Goal: Task Accomplishment & Management: Use online tool/utility

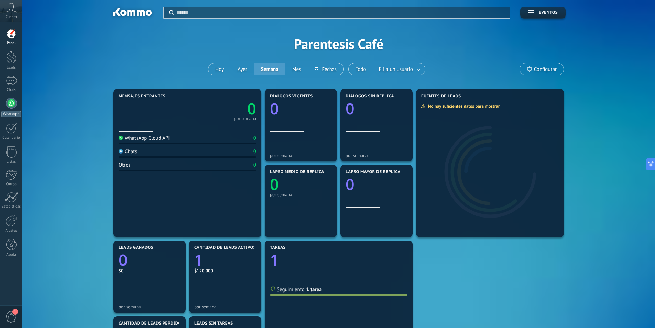
click at [11, 103] on div at bounding box center [11, 103] width 11 height 11
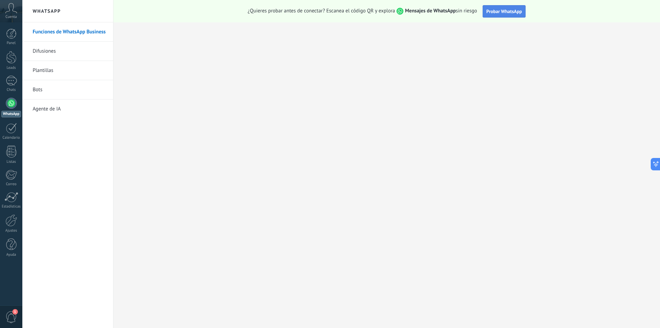
click at [504, 17] on button "Probar WhatsApp" at bounding box center [504, 11] width 43 height 12
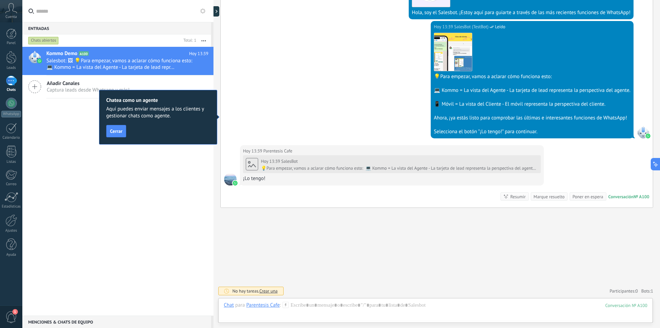
scroll to position [215, 0]
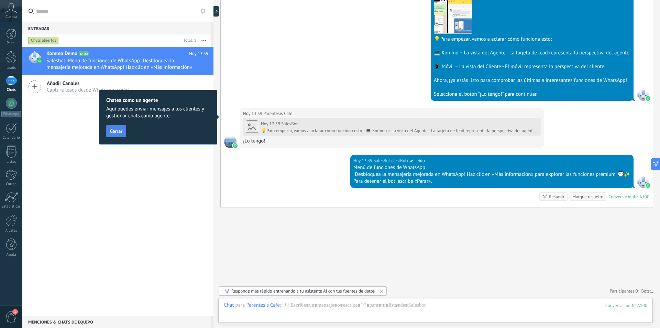
click at [112, 132] on span "Cerrar" at bounding box center [116, 131] width 12 height 5
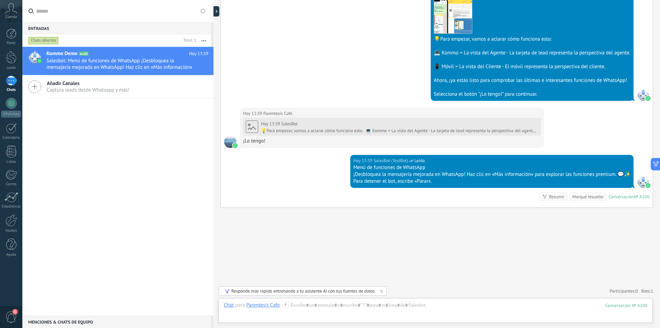
click at [112, 132] on div "Kommo Demo A100 [DATE] 13:39 Salesbot: Menú de funciones de WhatsApp ¡Desbloque…" at bounding box center [117, 181] width 191 height 268
click at [124, 140] on div "Kommo Demo A100 [DATE] 13:39 Salesbot: Menú de funciones de WhatsApp ¡Desbloque…" at bounding box center [117, 181] width 191 height 268
click at [127, 64] on span "Salesbot: Menú de funciones de WhatsApp ¡Desbloquea la mensajería mejorada en W…" at bounding box center [120, 63] width 149 height 13
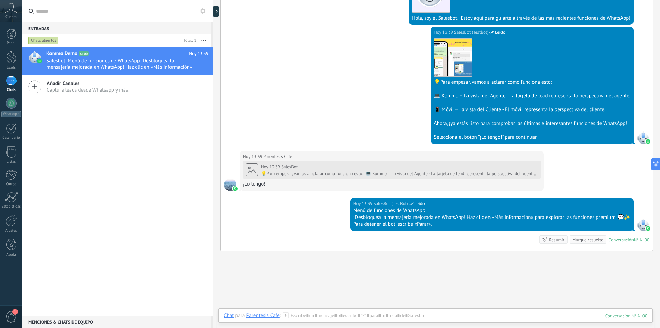
scroll to position [215, 0]
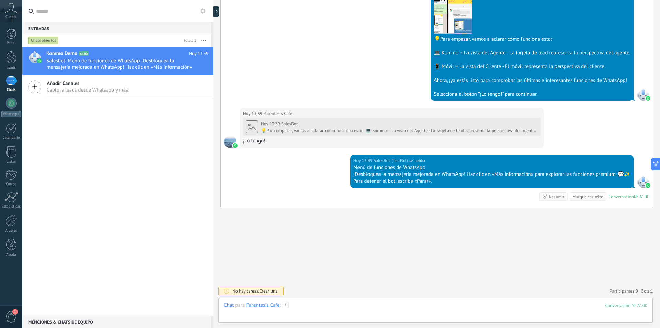
click at [320, 307] on div at bounding box center [435, 311] width 423 height 21
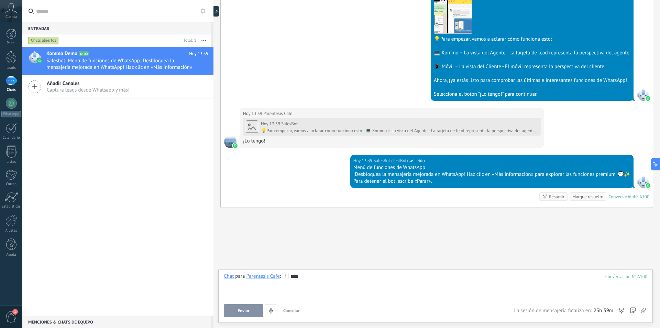
click at [242, 317] on div "Chat Correo Nota Tarea Chat para Parentesis Cafe : 100 **** Enviar Cancelar Ras…" at bounding box center [435, 296] width 434 height 54
click at [243, 313] on button "Enviar" at bounding box center [244, 310] width 40 height 13
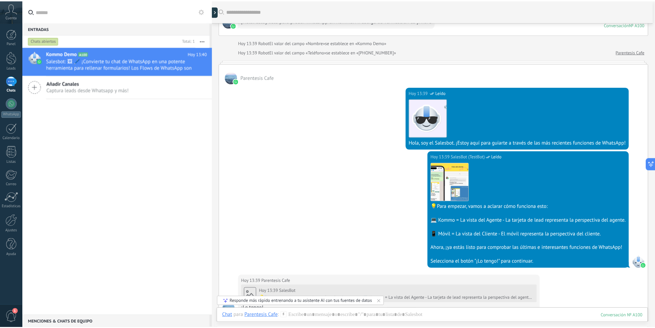
scroll to position [0, 0]
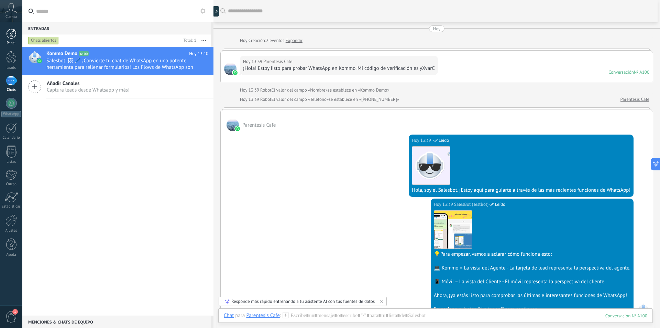
click at [15, 34] on div at bounding box center [11, 34] width 10 height 10
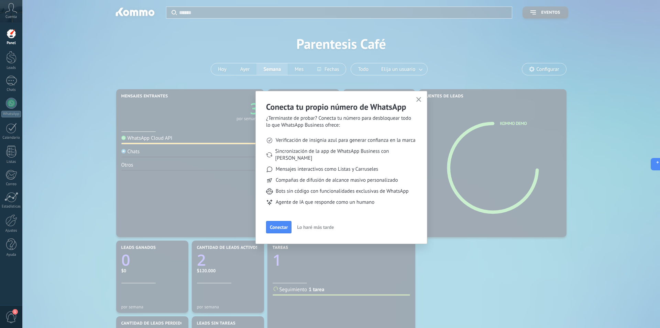
click at [419, 101] on icon "button" at bounding box center [418, 99] width 5 height 5
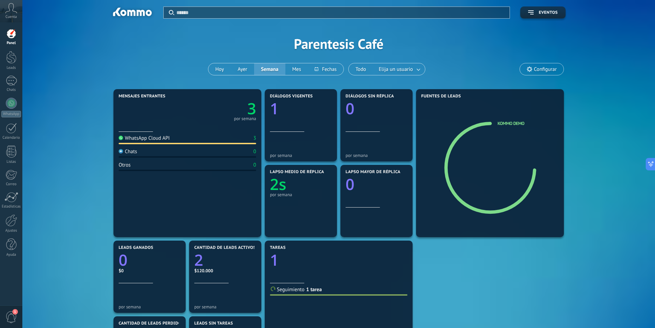
click at [179, 141] on div "WhatsApp Cloud API 3" at bounding box center [187, 139] width 137 height 9
click at [136, 140] on div "WhatsApp Cloud API" at bounding box center [144, 138] width 51 height 7
click at [143, 152] on div "Chats 0" at bounding box center [187, 152] width 137 height 9
click at [135, 155] on div "Chats 0" at bounding box center [187, 152] width 137 height 9
click at [11, 60] on div at bounding box center [11, 57] width 10 height 13
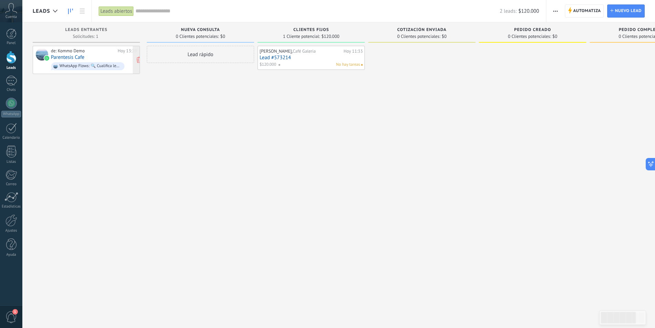
click at [95, 63] on div "WhatsApp Flows: 🔍 Cualifica leads con WhatsApp Flows 📝" at bounding box center [87, 66] width 73 height 8
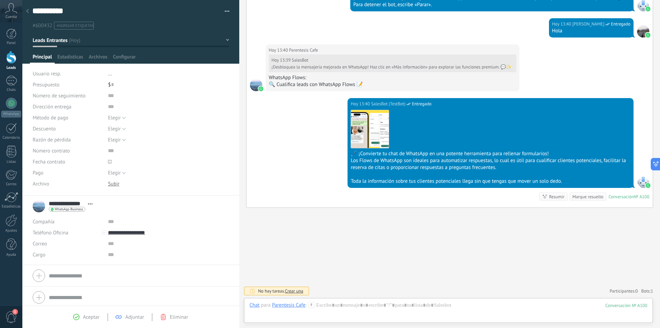
scroll to position [440, 0]
